Goal: Check status

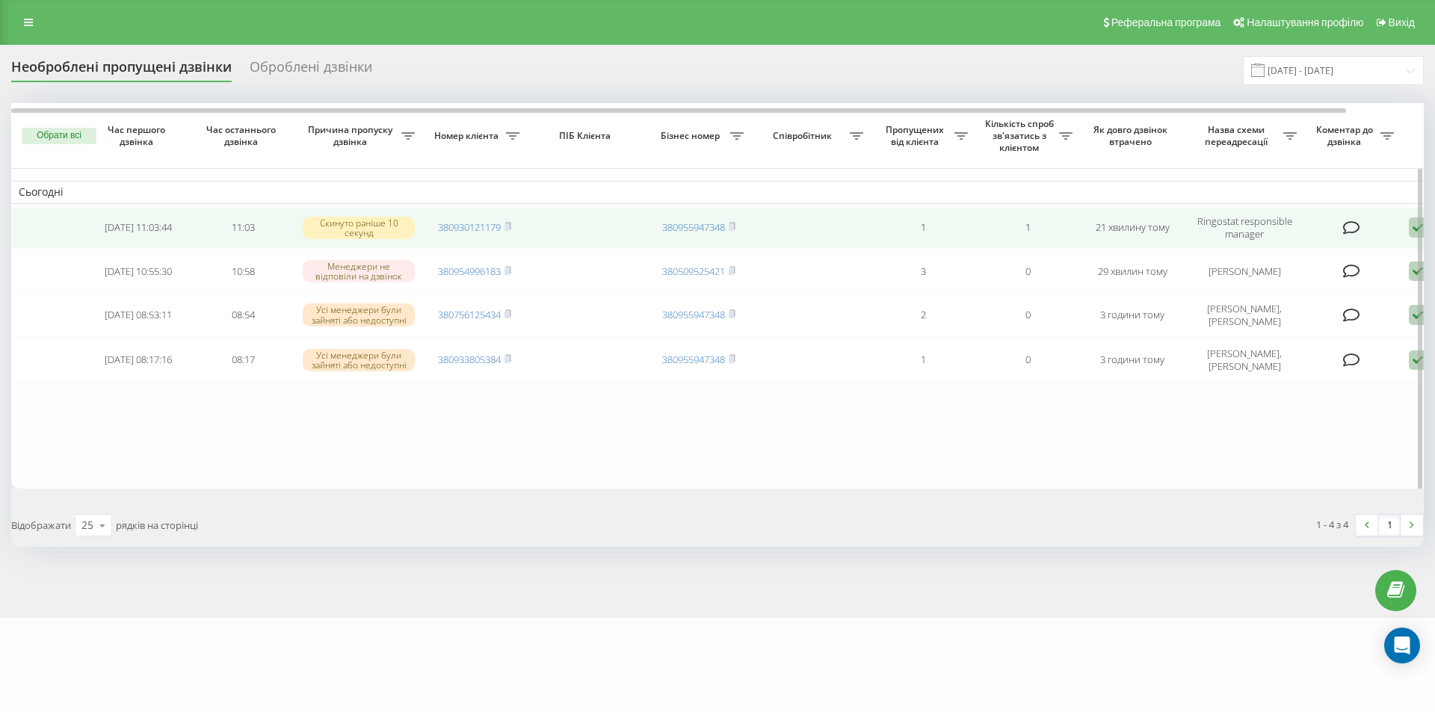
click at [1409, 230] on icon at bounding box center [1418, 228] width 18 height 20
click at [1268, 246] on span "Не вдалося зв'язатися" at bounding box center [1284, 251] width 114 height 14
